Goal: Entertainment & Leisure: Consume media (video, audio)

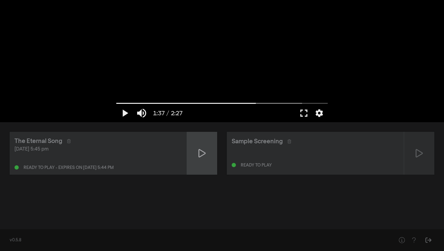
click at [203, 154] on icon at bounding box center [201, 153] width 7 height 8
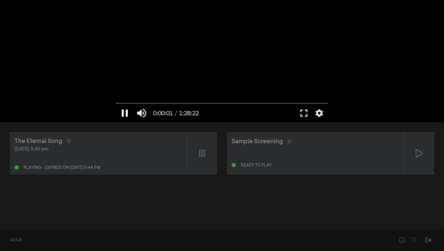
click at [126, 115] on button "pause" at bounding box center [124, 113] width 17 height 18
type input "1.227212"
click at [302, 112] on button "fullscreen" at bounding box center [303, 113] width 17 height 18
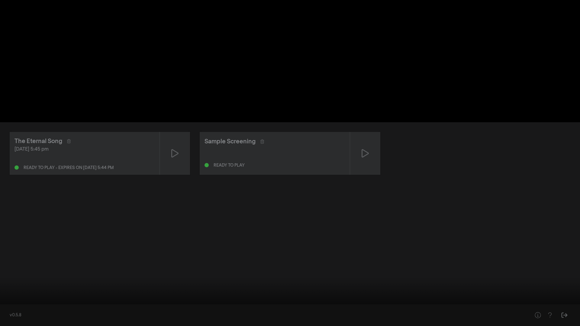
click at [444, 251] on button "fullscreen_exit" at bounding box center [553, 317] width 17 height 18
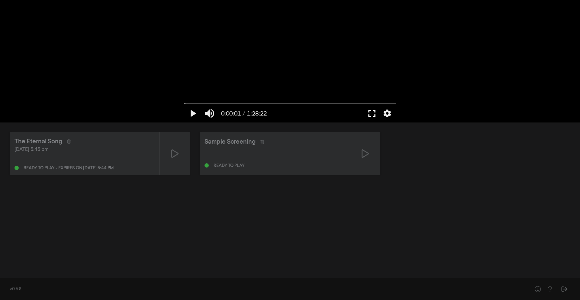
click at [373, 111] on button "fullscreen" at bounding box center [371, 113] width 17 height 18
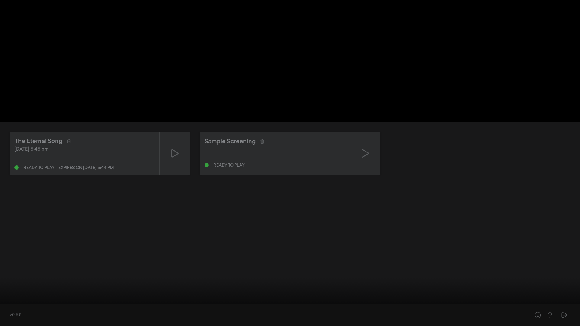
click at [444, 251] on button "settings" at bounding box center [569, 317] width 14 height 18
click at [444, 251] on span "English" at bounding box center [565, 295] width 23 height 9
click at [444, 251] on button "English done" at bounding box center [540, 296] width 76 height 9
click at [444, 251] on icon "arrow_back" at bounding box center [508, 286] width 12 height 6
click at [444, 251] on span "Off" at bounding box center [569, 270] width 15 height 9
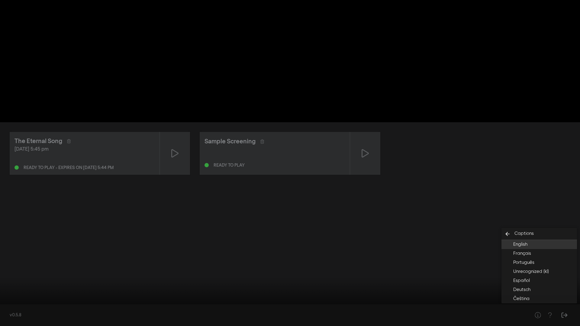
click at [444, 243] on span "English" at bounding box center [520, 244] width 14 height 7
click at [444, 232] on icon "arrow_back" at bounding box center [508, 234] width 12 height 6
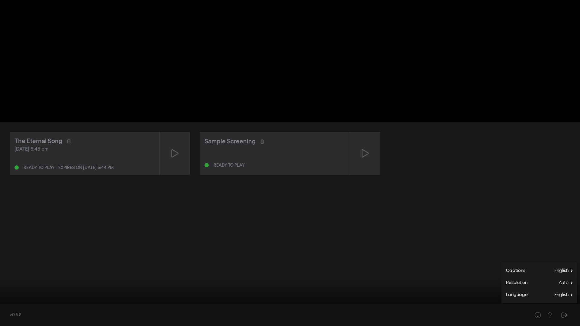
click at [11, 251] on button "play_arrow" at bounding box center [11, 317] width 17 height 18
type input "6.853604"
